Goal: Browse casually

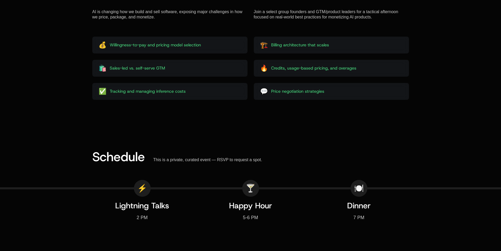
scroll to position [670, 0]
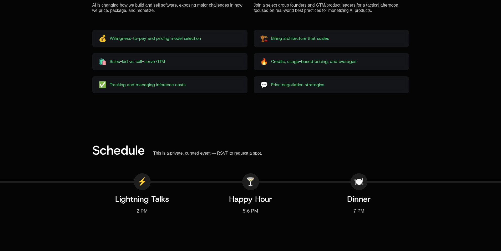
click at [289, 37] on span "Billing architecture that scales" at bounding box center [300, 38] width 58 height 6
drag, startPoint x: 263, startPoint y: 41, endPoint x: 306, endPoint y: 40, distance: 43.7
click at [306, 40] on div "🏗️ Billing architecture that scales" at bounding box center [294, 38] width 69 height 8
click at [306, 40] on span "Billing architecture that scales" at bounding box center [300, 38] width 58 height 6
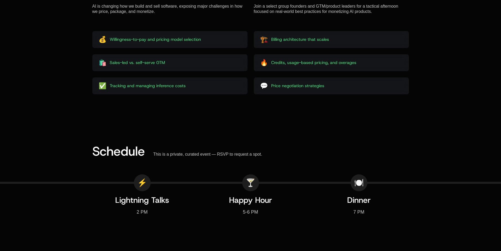
scroll to position [669, 0]
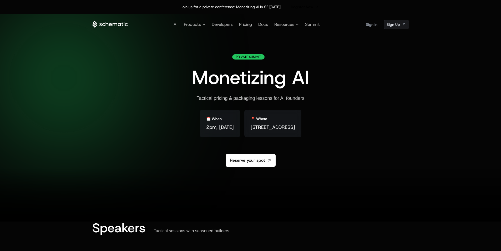
click at [111, 24] on icon at bounding box center [110, 24] width 3 height 3
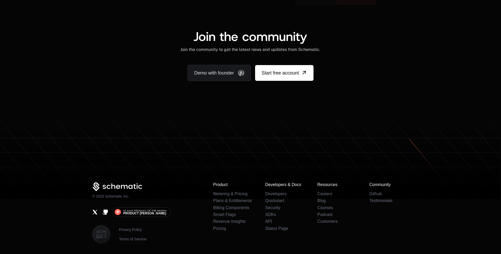
scroll to position [3254, 0]
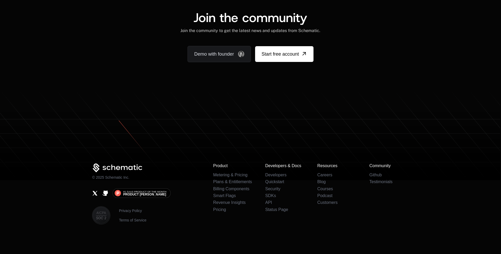
click at [84, 85] on div "Join the community Join the community to get the latest news and updates from S…" at bounding box center [250, 36] width 501 height 101
click at [136, 197] on link "#1 SaaS Product of the Month Product [PERSON_NAME]" at bounding box center [142, 193] width 58 height 9
